Goal: Information Seeking & Learning: Find specific fact

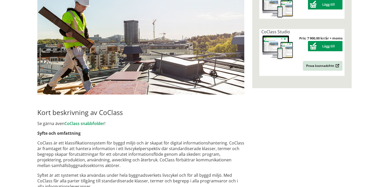
scroll to position [179, 0]
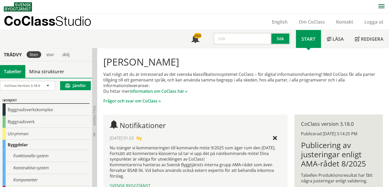
click at [221, 41] on input "text" at bounding box center [242, 38] width 58 height 12
type input "marknivå"
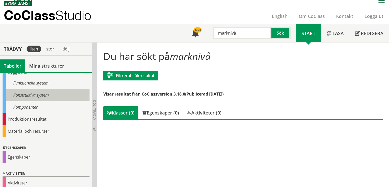
scroll to position [72, 0]
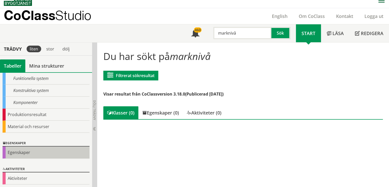
click at [24, 154] on div "Egenskaper" at bounding box center [46, 152] width 87 height 12
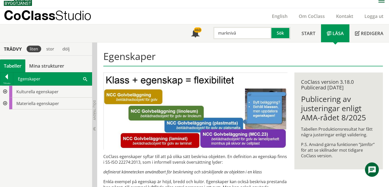
click at [3, 92] on div at bounding box center [4, 92] width 9 height 12
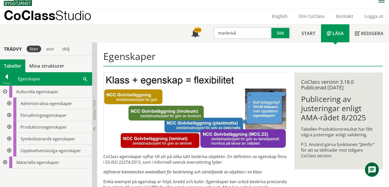
click at [9, 137] on div at bounding box center [8, 139] width 9 height 12
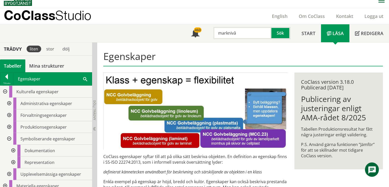
scroll to position [4, 0]
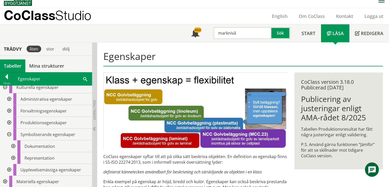
click at [6, 180] on div at bounding box center [4, 181] width 9 height 12
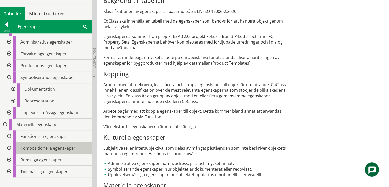
scroll to position [218, 0]
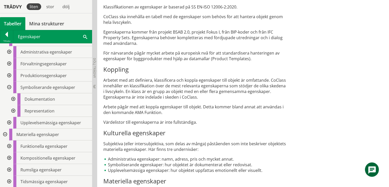
click at [9, 87] on div at bounding box center [8, 87] width 9 height 12
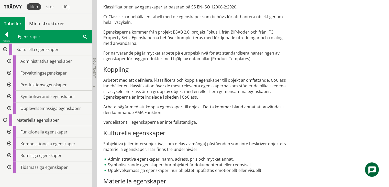
click at [6, 118] on div at bounding box center [4, 120] width 9 height 12
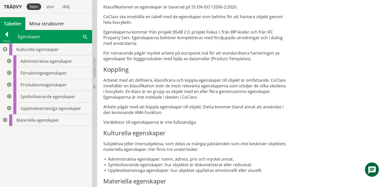
click at [4, 47] on div at bounding box center [4, 49] width 9 height 12
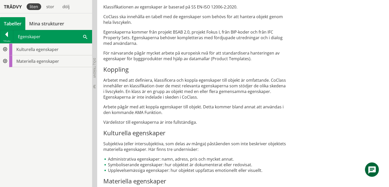
click at [5, 58] on div at bounding box center [4, 61] width 9 height 12
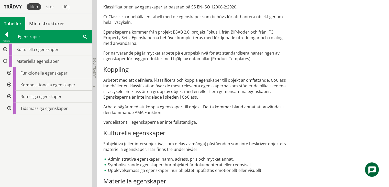
click at [10, 84] on div at bounding box center [8, 85] width 9 height 12
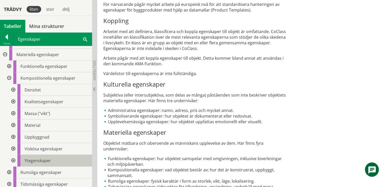
scroll to position [270, 0]
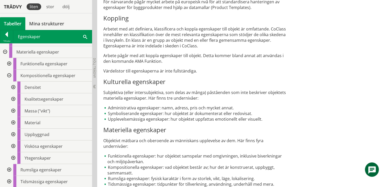
click at [14, 157] on div at bounding box center [12, 158] width 9 height 12
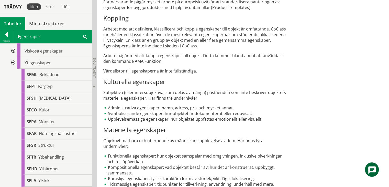
scroll to position [86, 0]
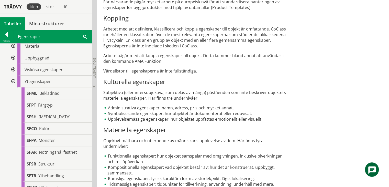
click at [13, 79] on div at bounding box center [12, 81] width 9 height 12
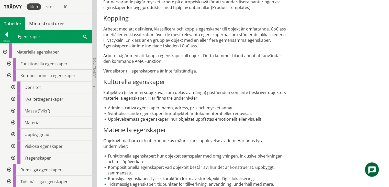
click at [10, 74] on div at bounding box center [8, 76] width 9 height 12
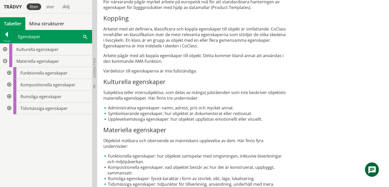
scroll to position [0, 0]
click at [4, 59] on div at bounding box center [4, 61] width 9 height 12
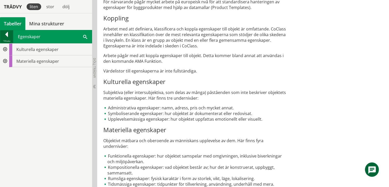
click at [4, 36] on div at bounding box center [6, 35] width 13 height 7
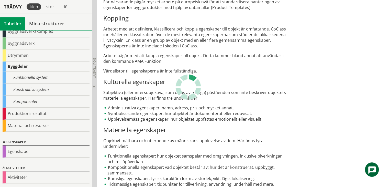
scroll to position [29, 0]
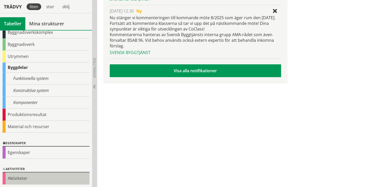
click at [26, 175] on div "Aktiviteter" at bounding box center [46, 178] width 87 height 12
